Goal: Transaction & Acquisition: Purchase product/service

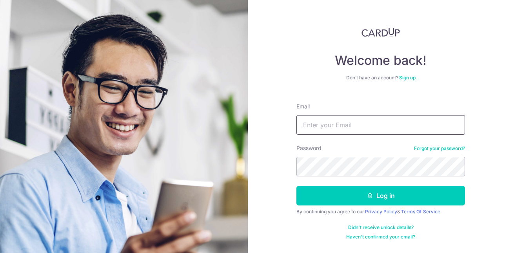
click at [366, 124] on input "Email" at bounding box center [381, 125] width 169 height 20
type input "qinzheng80@hotmail.com"
click at [297, 186] on button "Log in" at bounding box center [381, 196] width 169 height 20
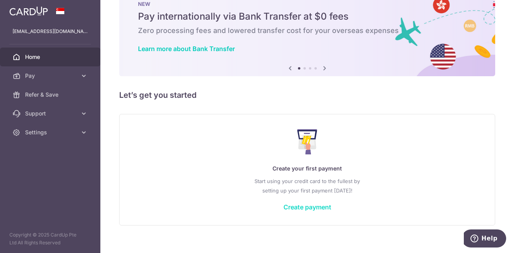
click at [299, 208] on link "Create payment" at bounding box center [308, 207] width 48 height 8
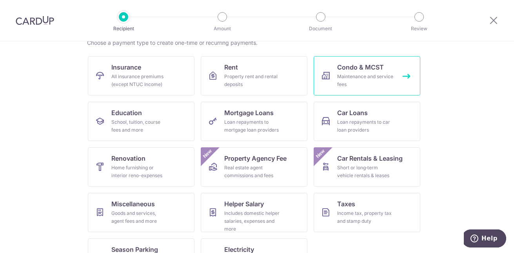
scroll to position [20, 0]
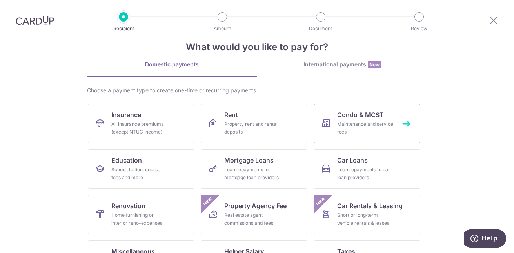
click at [348, 130] on div "Maintenance and service fees" at bounding box center [365, 128] width 56 height 16
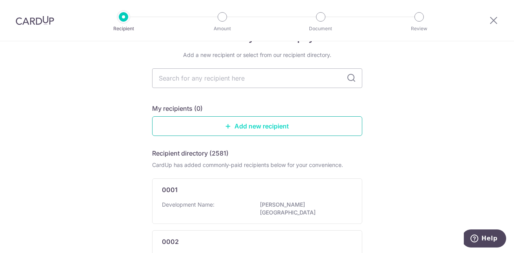
scroll to position [39, 0]
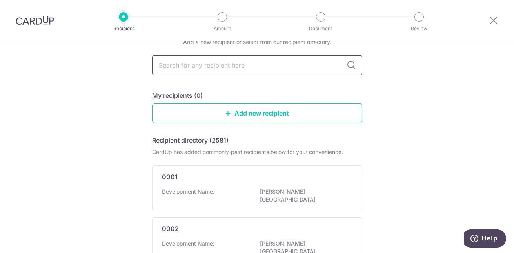
click at [251, 63] on input "text" at bounding box center [257, 65] width 210 height 20
type input "RH"
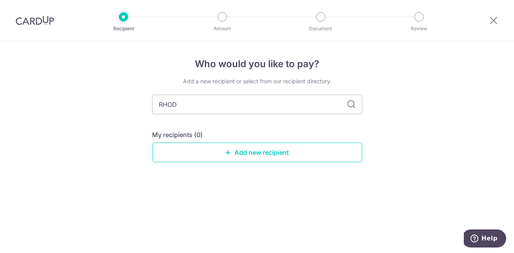
type input "RHODO"
click at [351, 102] on icon at bounding box center [351, 104] width 9 height 9
click at [320, 103] on input "RHODO" at bounding box center [257, 105] width 210 height 20
click at [253, 151] on link "Add new recipient" at bounding box center [257, 152] width 210 height 20
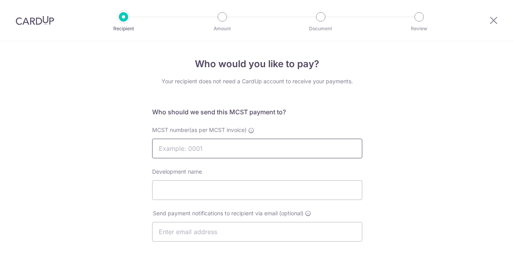
click at [222, 148] on input "MCST number(as per MCST invoice)" at bounding box center [257, 148] width 210 height 20
click at [219, 149] on input "MCST number(as per MCST invoice)" at bounding box center [257, 148] width 210 height 20
type input "4602"
click at [208, 189] on input "Development name" at bounding box center [257, 190] width 210 height 20
type input "Parc Life"
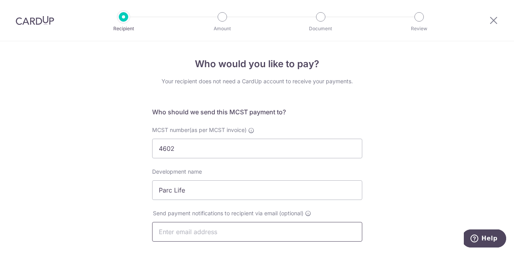
click at [168, 229] on input "text" at bounding box center [257, 232] width 210 height 20
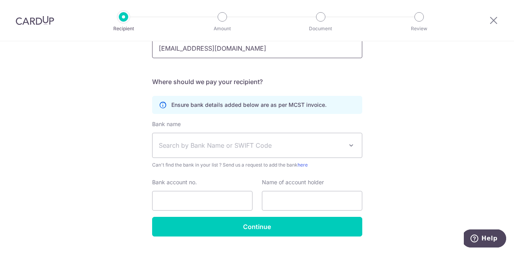
scroll to position [196, 0]
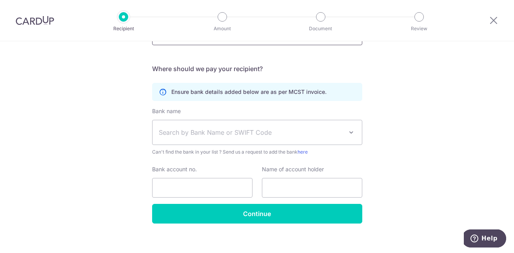
type input "[EMAIL_ADDRESS][DOMAIN_NAME]"
click at [184, 129] on span "Search by Bank Name or SWIFT Code" at bounding box center [251, 131] width 184 height 9
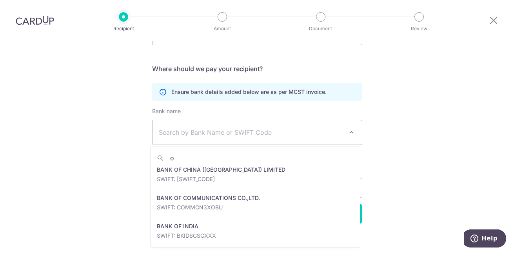
scroll to position [0, 0]
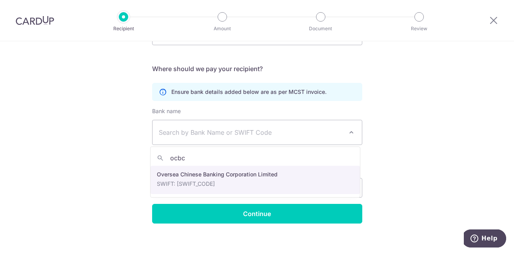
type input "ocbc"
select select "12"
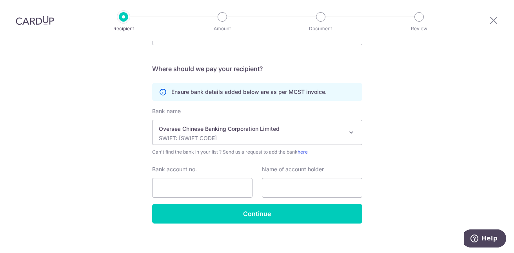
scroll to position [204, 0]
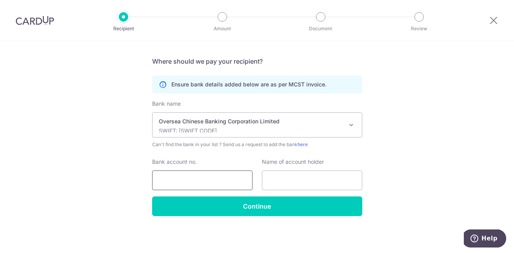
click at [195, 182] on input "Bank account no." at bounding box center [202, 180] width 100 height 20
click at [493, 25] on div at bounding box center [493, 20] width 41 height 41
click at [499, 16] on div at bounding box center [493, 20] width 41 height 41
click at [495, 16] on icon at bounding box center [493, 20] width 9 height 10
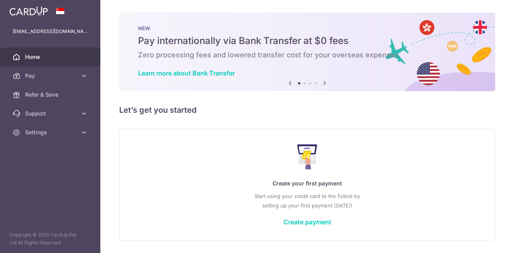
scroll to position [24, 0]
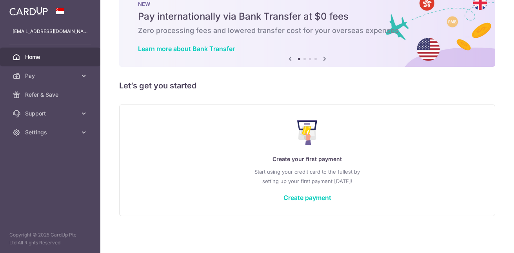
click at [296, 201] on div "Create your first payment Start using your credit card to the fullest by settin…" at bounding box center [307, 159] width 357 height 93
click at [297, 200] on link "Create payment" at bounding box center [308, 197] width 48 height 8
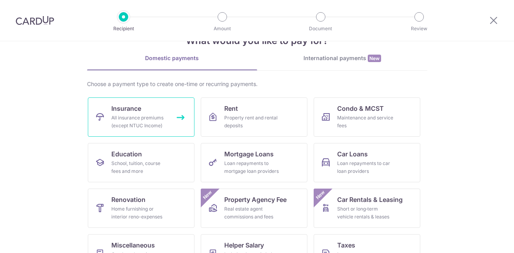
scroll to position [39, 0]
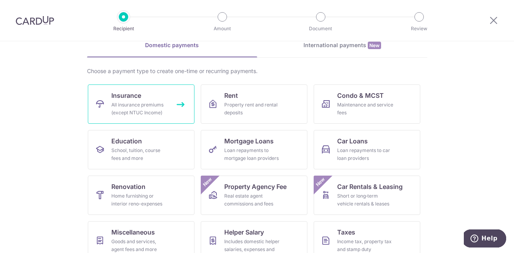
click at [144, 107] on div "All insurance premiums (except NTUC Income)" at bounding box center [139, 109] width 56 height 16
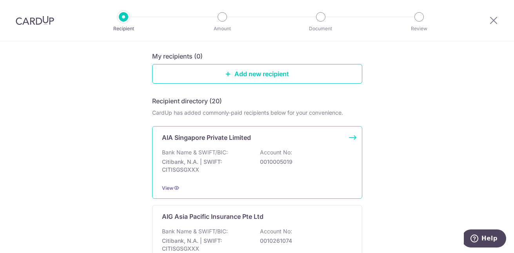
scroll to position [118, 0]
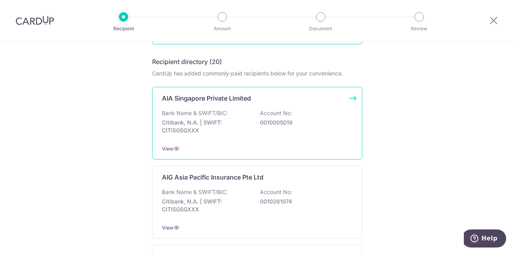
click at [245, 127] on p "Citibank, N.A. | SWIFT: CITISGSGXXX" at bounding box center [206, 126] width 88 height 16
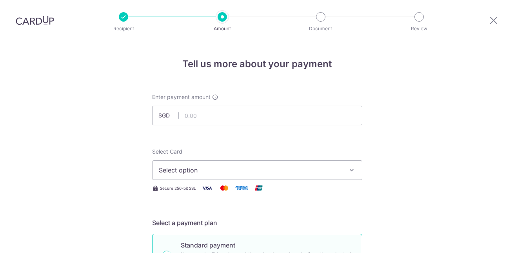
click at [248, 115] on input "text" at bounding box center [257, 116] width 210 height 20
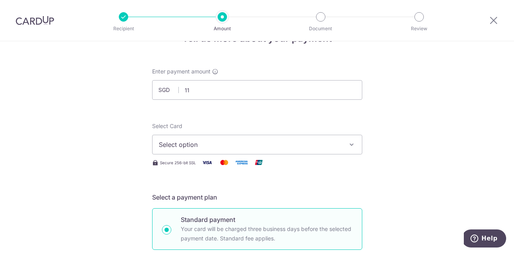
scroll to position [39, 0]
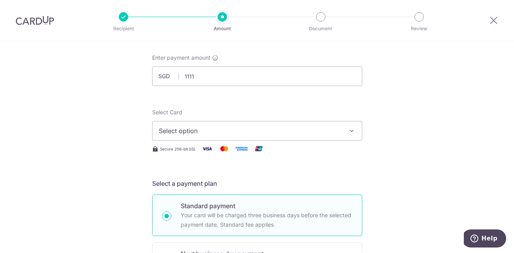
type input "1,111.00"
click at [242, 126] on button "Select option" at bounding box center [257, 131] width 210 height 20
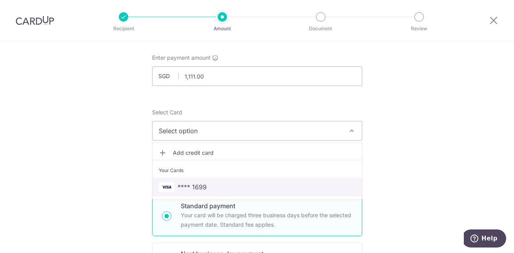
click at [220, 183] on span "**** 1699" at bounding box center [257, 186] width 197 height 9
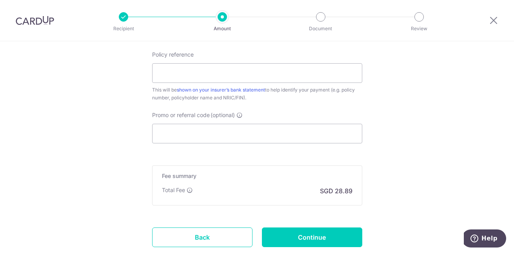
scroll to position [420, 0]
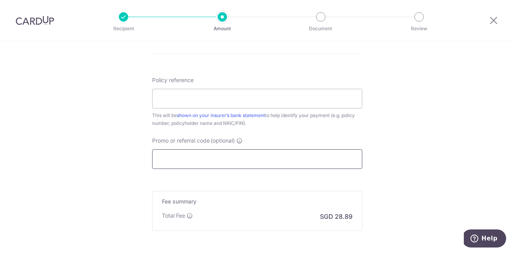
click at [208, 154] on input "Promo or referral code (optional)" at bounding box center [257, 159] width 210 height 20
drag, startPoint x: 495, startPoint y: 109, endPoint x: 368, endPoint y: 155, distance: 135.5
click at [262, 162] on input "Promo or referral code (optional)" at bounding box center [257, 159] width 210 height 20
paste input "IJTLFREE"
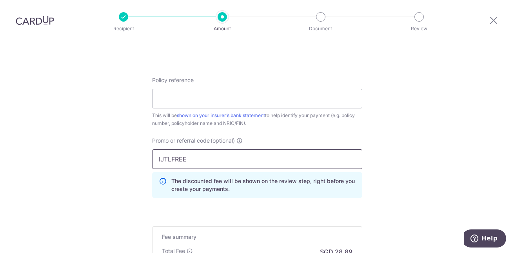
type input "IJTLFREE"
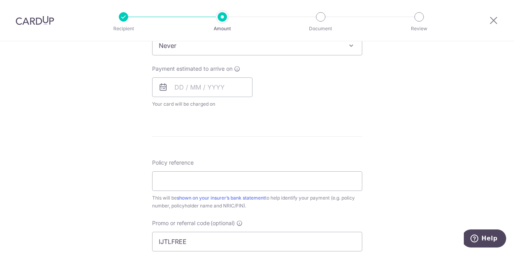
scroll to position [494, 0]
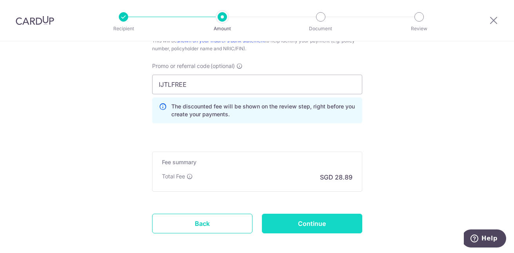
click at [290, 217] on input "Continue" at bounding box center [312, 223] width 100 height 20
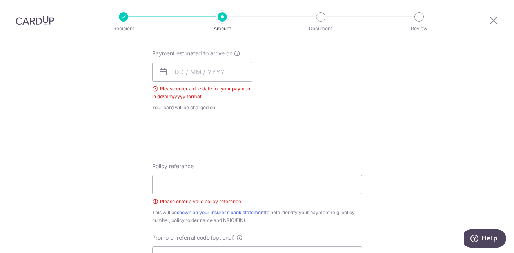
scroll to position [279, 0]
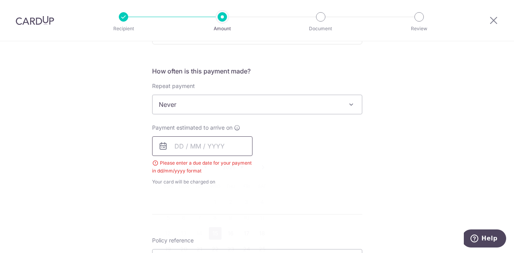
click at [176, 147] on input "text" at bounding box center [202, 146] width 100 height 20
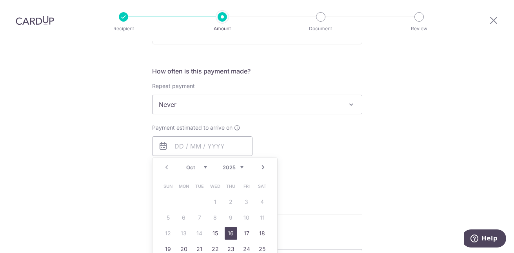
click at [229, 231] on link "16" at bounding box center [231, 233] width 13 height 13
type input "[DATE]"
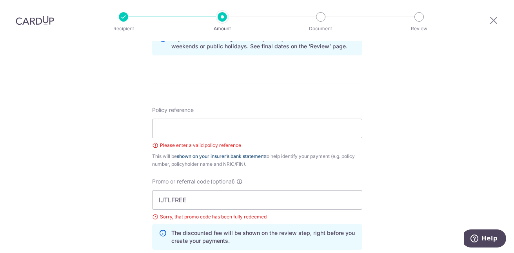
scroll to position [435, 0]
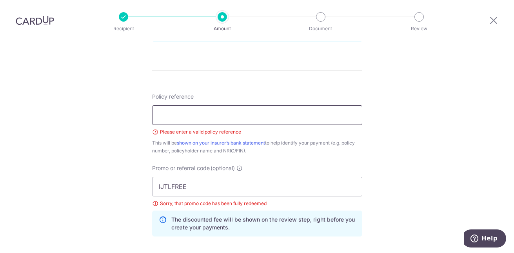
click at [224, 118] on input "Policy reference" at bounding box center [257, 115] width 210 height 20
type input "123213213"
